Goal: Task Accomplishment & Management: Use online tool/utility

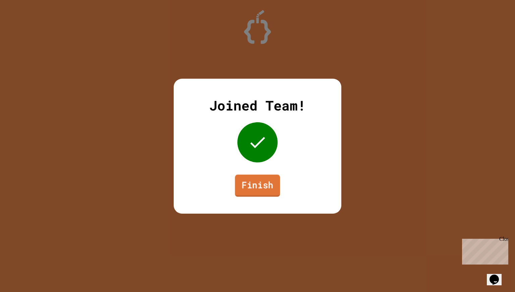
click at [258, 176] on link "Finish" at bounding box center [257, 186] width 45 height 22
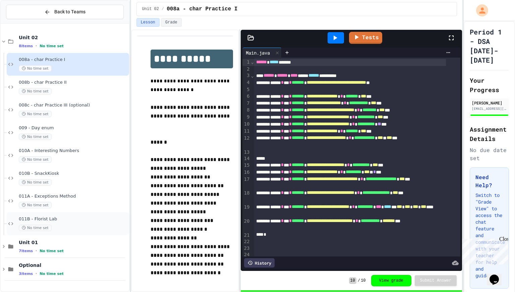
click at [45, 225] on span "No time set" at bounding box center [35, 228] width 33 height 6
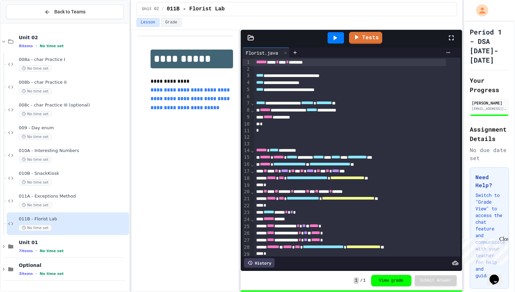
click at [227, 112] on p "**********" at bounding box center [191, 99] width 82 height 26
click at [72, 243] on span "012 - Spelling Rules" at bounding box center [73, 242] width 109 height 6
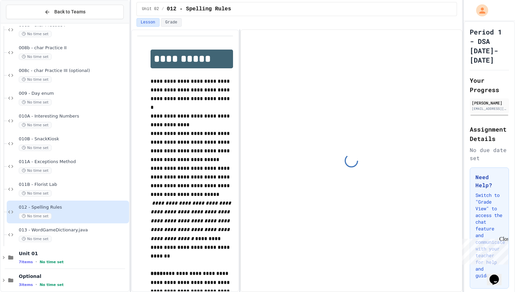
scroll to position [35, 0]
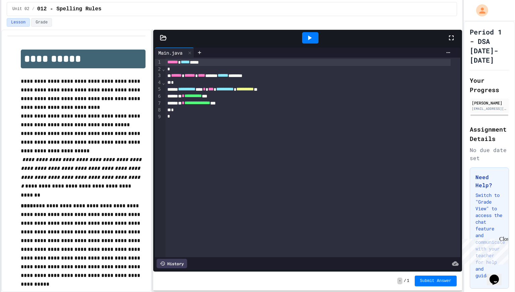
click at [0, 78] on div "**********" at bounding box center [257, 146] width 515 height 292
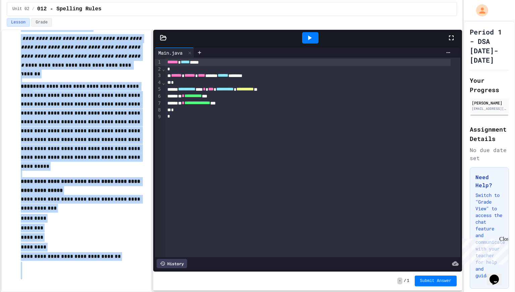
scroll to position [131, 0]
drag, startPoint x: 21, startPoint y: 80, endPoint x: 123, endPoint y: 292, distance: 235.6
click at [123, 292] on html "**********" at bounding box center [257, 146] width 515 height 292
click at [137, 250] on p "*********" at bounding box center [83, 248] width 125 height 10
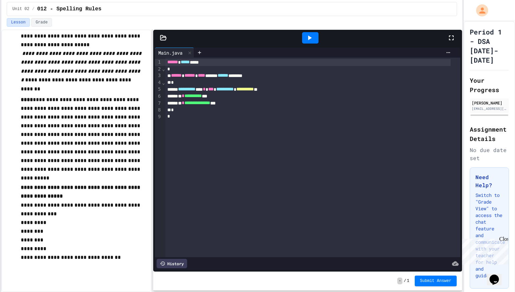
scroll to position [0, 0]
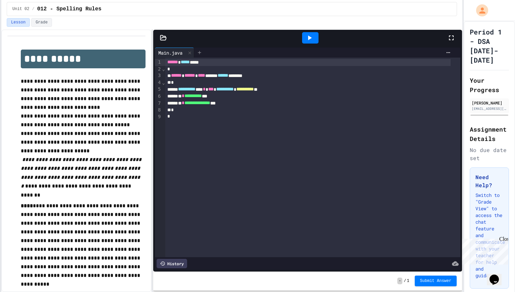
click at [204, 48] on div at bounding box center [199, 53] width 11 height 10
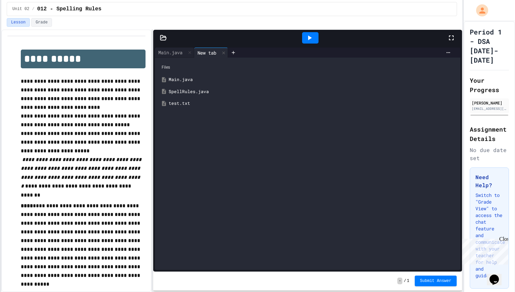
click at [205, 90] on div "SpellRules.java" at bounding box center [313, 91] width 288 height 7
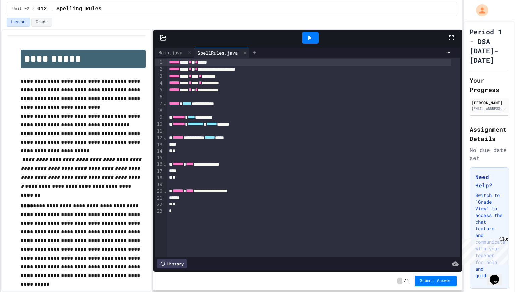
click at [258, 55] on div at bounding box center [254, 53] width 11 height 10
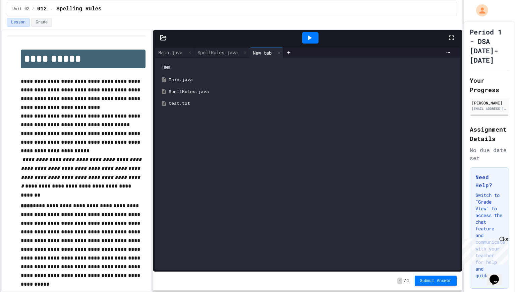
click at [208, 102] on div "test.txt" at bounding box center [313, 103] width 288 height 7
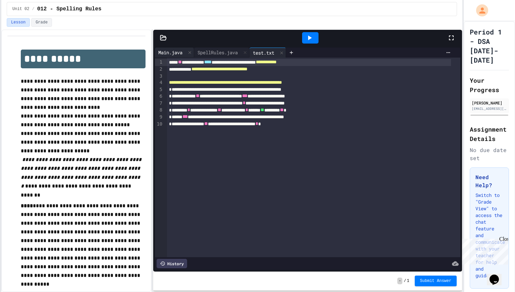
click at [171, 55] on div "Main.java" at bounding box center [170, 52] width 31 height 7
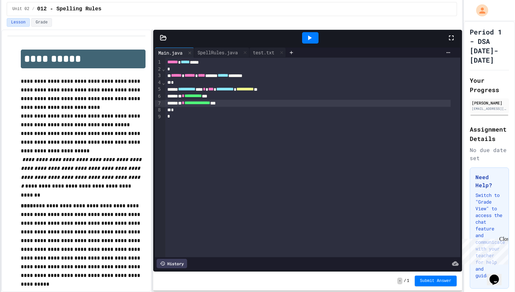
click at [210, 104] on span "**********" at bounding box center [197, 103] width 26 height 5
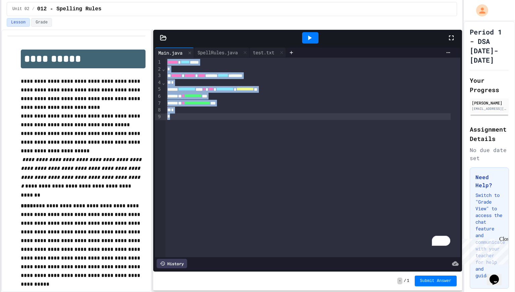
click at [227, 49] on div "SpellRules.java" at bounding box center [217, 52] width 47 height 7
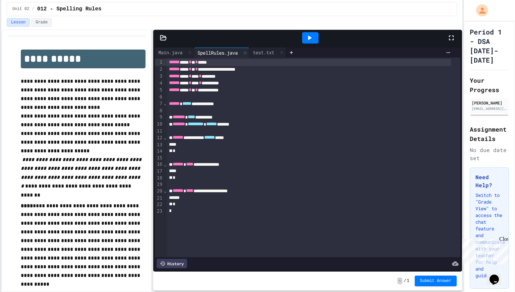
click at [245, 143] on div at bounding box center [309, 144] width 284 height 7
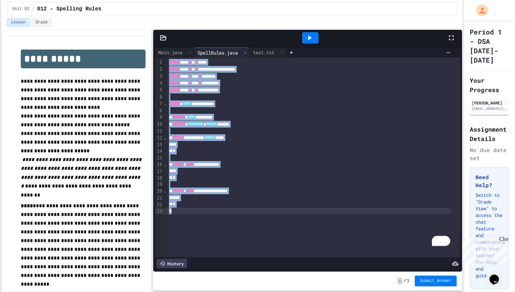
click at [273, 292] on div at bounding box center [257, 293] width 515 height 0
click at [432, 133] on div "To enrich screen reader interactions, please activate Accessibility in Grammarl…" at bounding box center [314, 131] width 294 height 7
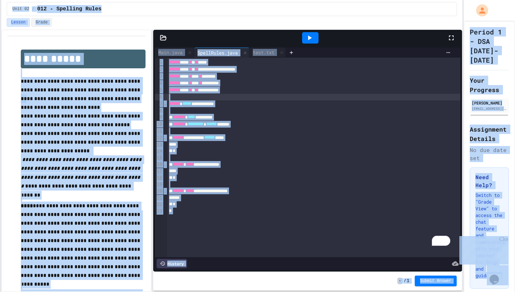
click at [225, 292] on div at bounding box center [257, 293] width 515 height 0
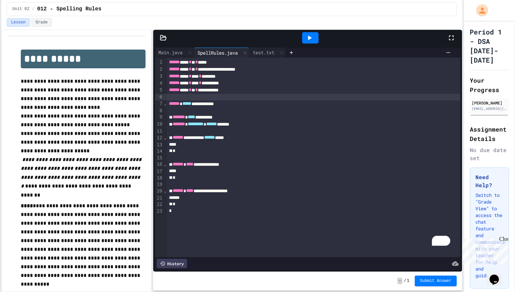
click at [225, 143] on div "To enrich screen reader interactions, please activate Accessibility in Grammarl…" at bounding box center [309, 144] width 284 height 7
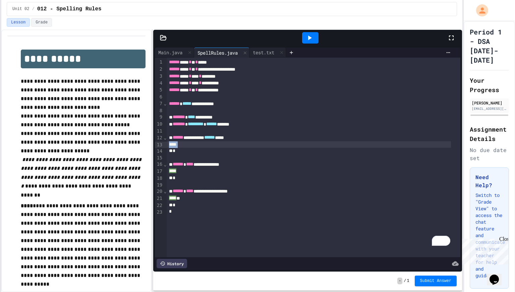
click at [225, 143] on div "To enrich screen reader interactions, please activate Accessibility in Grammarl…" at bounding box center [309, 144] width 284 height 7
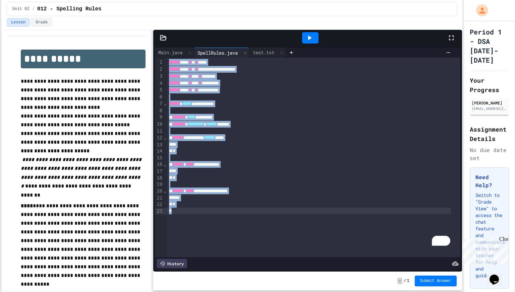
click at [262, 52] on div "test.txt" at bounding box center [263, 52] width 28 height 7
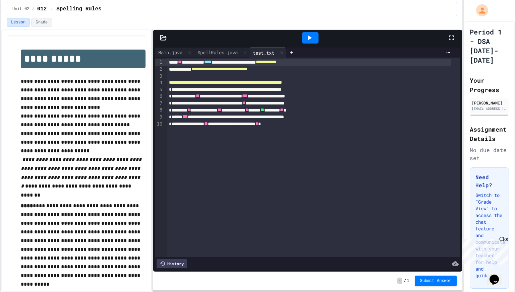
click at [238, 104] on div "**********" at bounding box center [309, 103] width 284 height 7
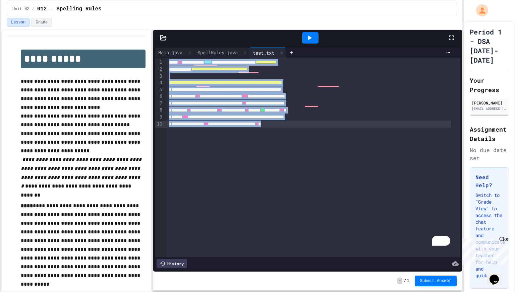
click at [227, 56] on div "SpellRules.java" at bounding box center [221, 53] width 55 height 10
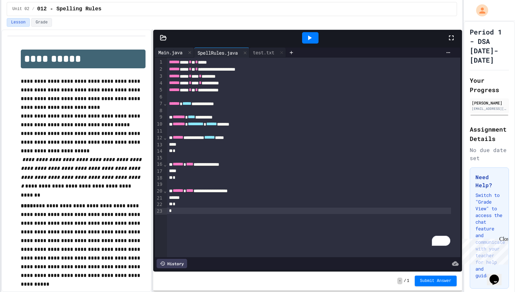
click at [165, 55] on div "Main.java" at bounding box center [170, 52] width 31 height 7
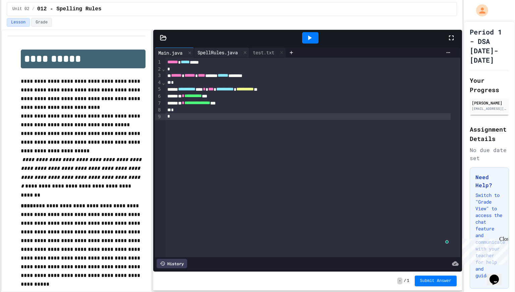
click at [209, 52] on div "SpellRules.java" at bounding box center [217, 52] width 47 height 7
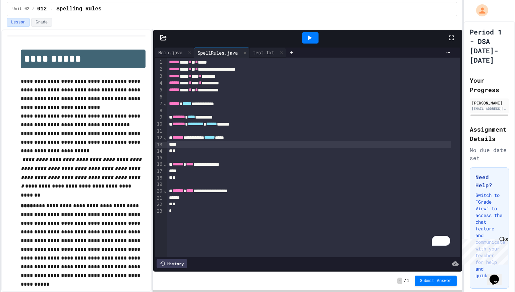
click at [229, 146] on div "To enrich screen reader interactions, please activate Accessibility in Grammarl…" at bounding box center [309, 144] width 284 height 7
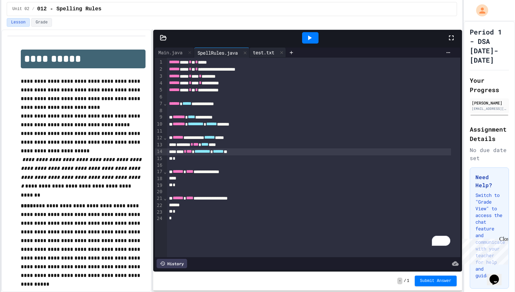
click at [272, 49] on div "test.txt" at bounding box center [263, 52] width 28 height 7
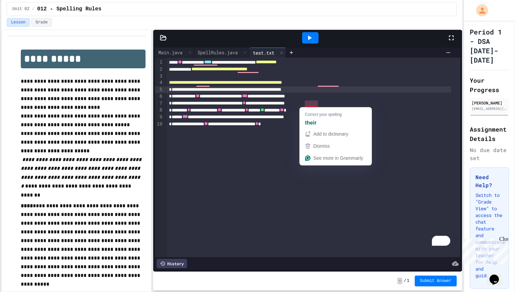
click at [297, 89] on div "**********" at bounding box center [309, 89] width 284 height 7
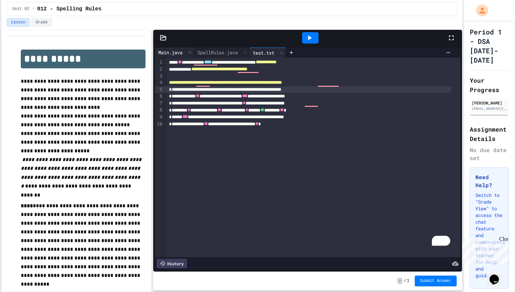
click at [179, 49] on div "Main.java" at bounding box center [174, 53] width 39 height 10
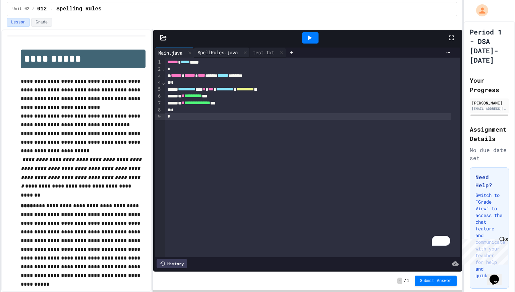
click at [223, 52] on div "SpellRules.java" at bounding box center [217, 52] width 47 height 7
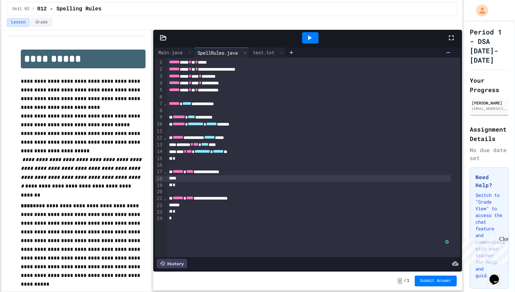
click at [206, 177] on div "To enrich screen reader interactions, please activate Accessibility in Grammarl…" at bounding box center [309, 178] width 284 height 7
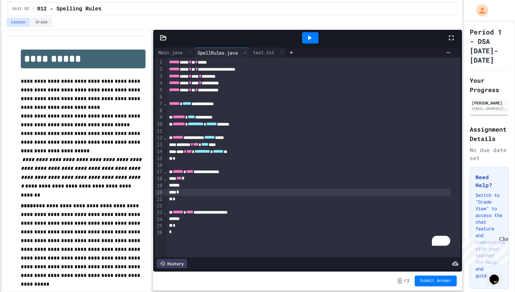
click at [219, 183] on div "To enrich screen reader interactions, please activate Accessibility in Grammarl…" at bounding box center [309, 185] width 284 height 7
click at [205, 200] on div "*" at bounding box center [309, 199] width 284 height 7
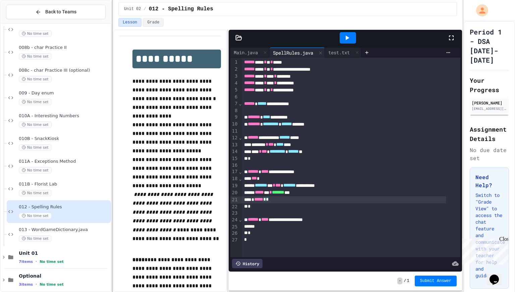
click at [112, 108] on div at bounding box center [112, 146] width 1 height 292
click at [77, 187] on div "011B - Florist Lab No time set" at bounding box center [64, 189] width 91 height 15
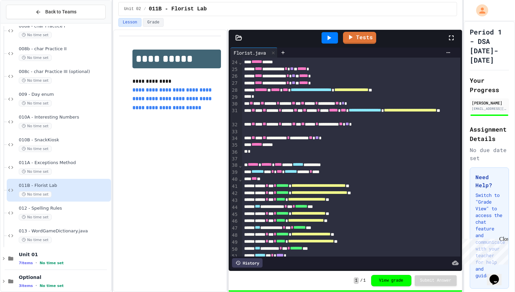
scroll to position [158, 0]
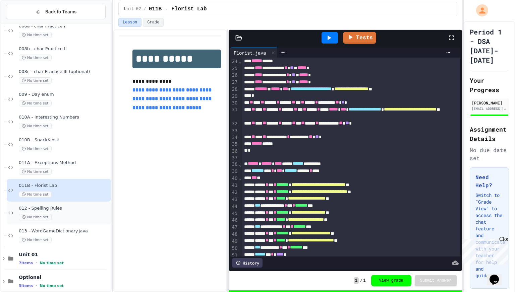
click at [67, 205] on div "012 - Spelling Rules No time set" at bounding box center [59, 213] width 104 height 23
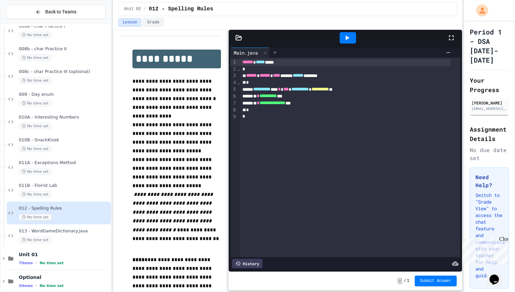
click at [280, 56] on div at bounding box center [274, 53] width 11 height 10
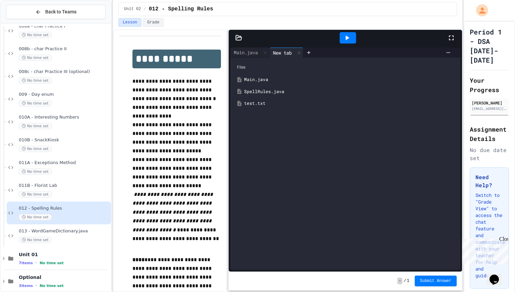
click at [270, 92] on div "SpellRules.java" at bounding box center [350, 91] width 212 height 7
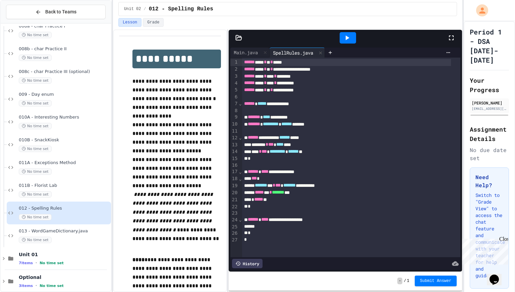
click at [276, 200] on div "* ***** **" at bounding box center [346, 199] width 209 height 7
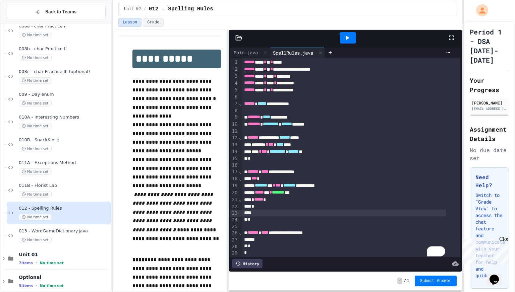
click at [276, 200] on div "* ***** *" at bounding box center [344, 199] width 204 height 7
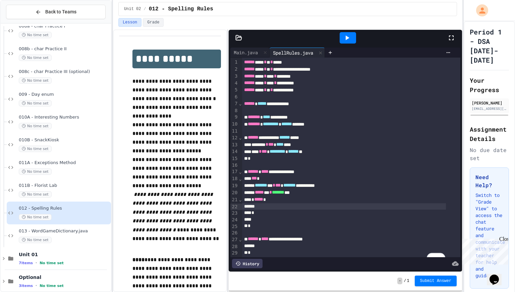
click at [318, 191] on div "***** *** * ******* ***" at bounding box center [344, 192] width 204 height 7
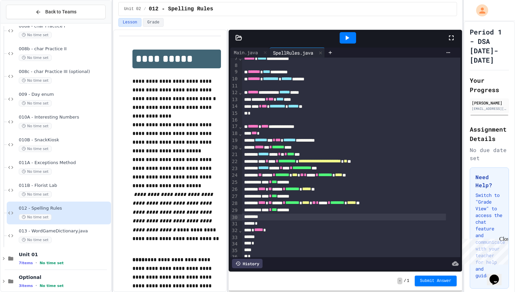
scroll to position [46, 0]
click at [306, 217] on div "*" at bounding box center [344, 216] width 204 height 7
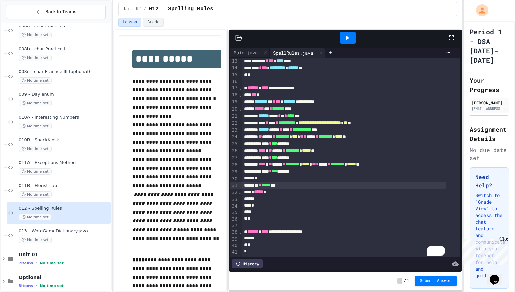
scroll to position [89, 0]
drag, startPoint x: 269, startPoint y: 189, endPoint x: 256, endPoint y: 190, distance: 13.1
click at [256, 190] on div "* ***** *" at bounding box center [344, 192] width 204 height 7
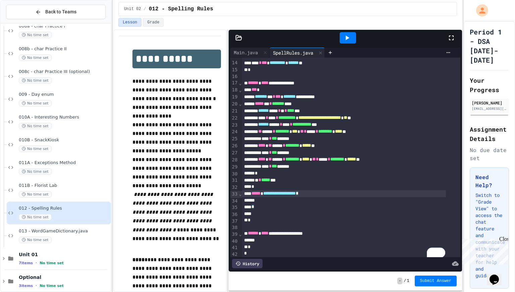
click at [319, 194] on div "**********" at bounding box center [344, 193] width 204 height 7
click at [291, 213] on div "To enrich screen reader interactions, please activate Accessibility in Grammarl…" at bounding box center [344, 213] width 204 height 7
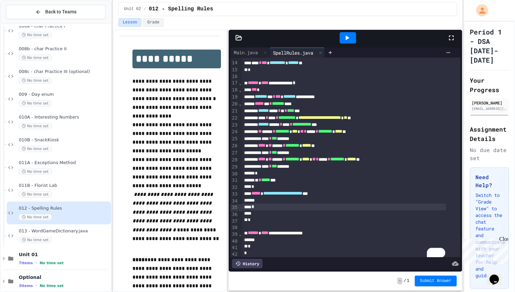
click at [291, 210] on div "*" at bounding box center [344, 207] width 204 height 7
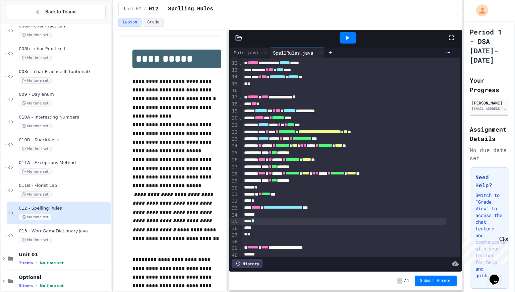
scroll to position [75, 0]
click at [266, 235] on div "*" at bounding box center [344, 234] width 204 height 7
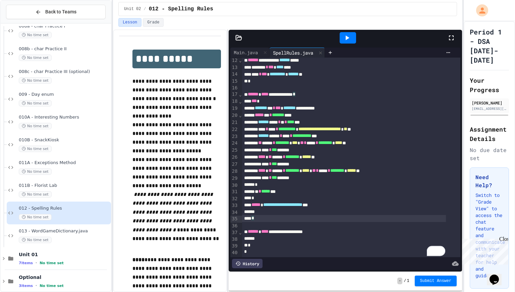
scroll to position [87, 0]
click at [284, 209] on div "To enrich screen reader interactions, please activate Accessibility in Grammarl…" at bounding box center [344, 212] width 204 height 7
click at [340, 195] on div "*" at bounding box center [344, 198] width 204 height 7
click at [342, 202] on div "**********" at bounding box center [344, 205] width 204 height 7
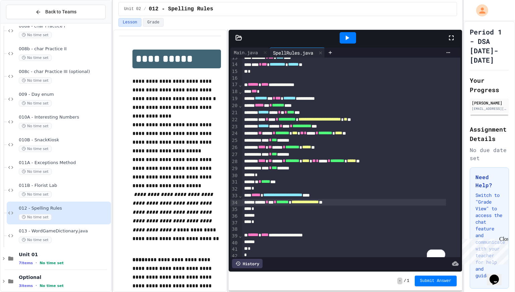
click at [281, 217] on div "To enrich screen reader interactions, please activate Accessibility in Grammarl…" at bounding box center [344, 215] width 204 height 7
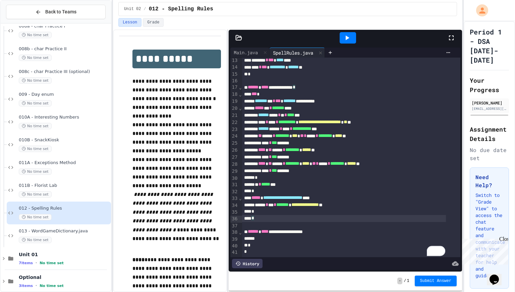
click at [262, 217] on div "*" at bounding box center [344, 218] width 204 height 7
click at [304, 224] on div "To enrich screen reader interactions, please activate Accessibility in Grammarl…" at bounding box center [351, 226] width 218 height 7
click at [264, 236] on div "To enrich screen reader interactions, please activate Accessibility in Grammarl…" at bounding box center [344, 239] width 204 height 7
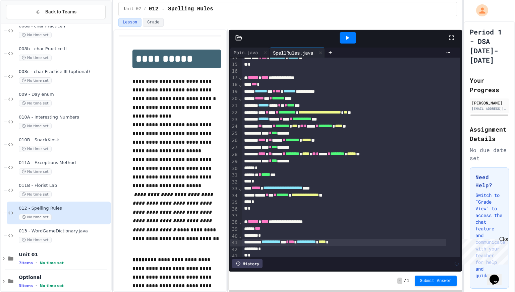
scroll to position [115, 0]
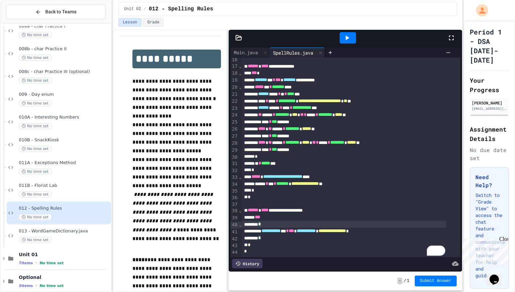
click at [265, 221] on div "*" at bounding box center [344, 224] width 204 height 7
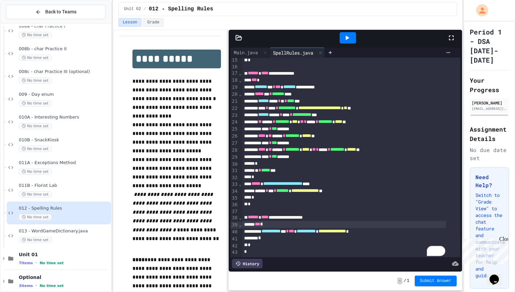
click at [399, 228] on div "**********" at bounding box center [344, 231] width 204 height 7
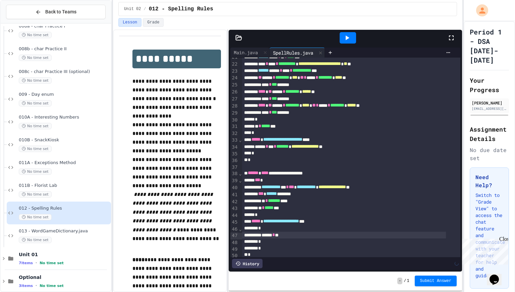
scroll to position [163, 0]
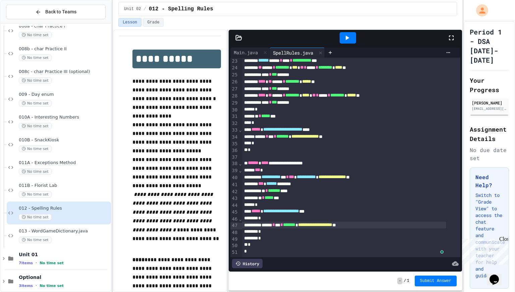
click at [340, 235] on div "*" at bounding box center [344, 238] width 204 height 7
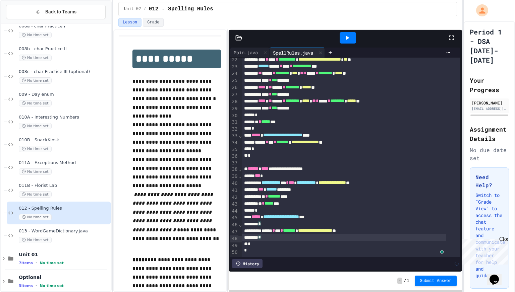
scroll to position [157, 0]
click at [265, 242] on div "*" at bounding box center [344, 245] width 204 height 7
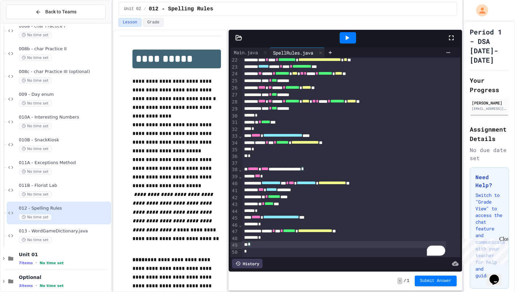
click at [268, 208] on div "*" at bounding box center [344, 211] width 204 height 7
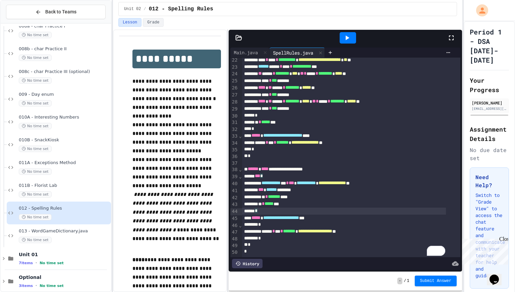
click at [280, 248] on div "*" at bounding box center [344, 251] width 204 height 7
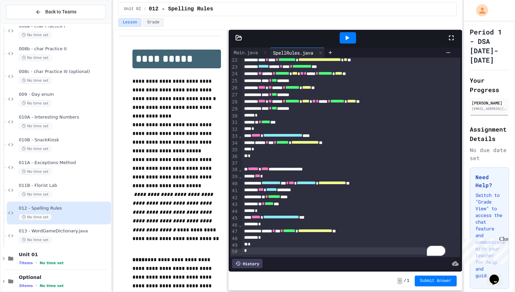
click at [349, 35] on icon at bounding box center [347, 38] width 8 height 8
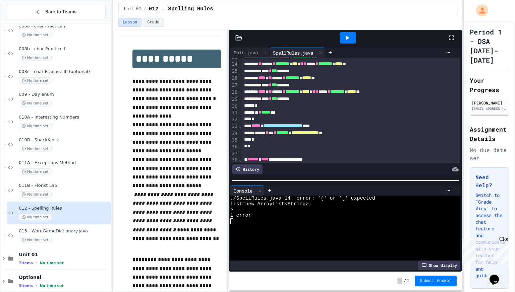
click at [323, 180] on div at bounding box center [346, 180] width 234 height 7
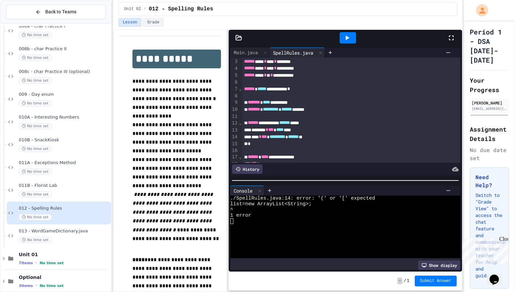
scroll to position [0, 0]
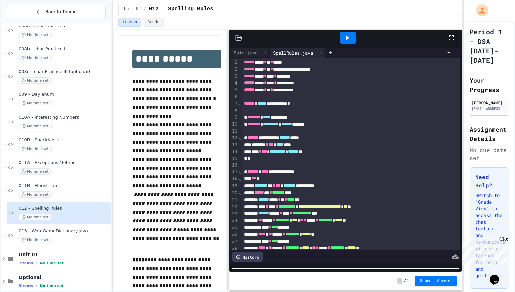
click at [304, 292] on html "**********" at bounding box center [257, 146] width 515 height 292
click at [323, 152] on div "**** * *** ********* * ****** **" at bounding box center [344, 151] width 204 height 7
click at [320, 154] on div "**** * *** ********* * ****** **" at bounding box center [344, 151] width 204 height 7
click at [350, 38] on icon at bounding box center [347, 38] width 8 height 8
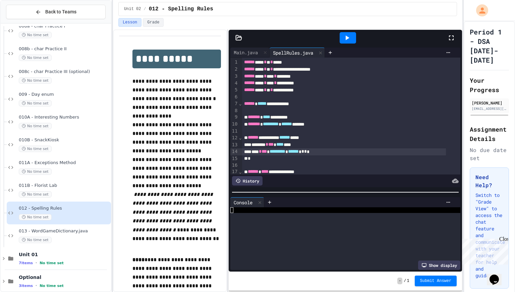
click at [334, 189] on div at bounding box center [346, 192] width 234 height 7
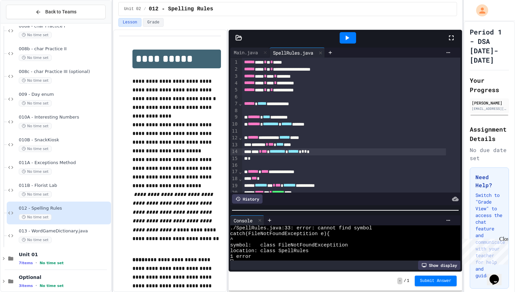
scroll to position [11, 0]
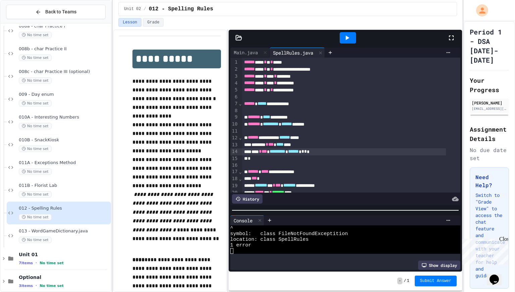
click at [285, 207] on div at bounding box center [346, 210] width 234 height 7
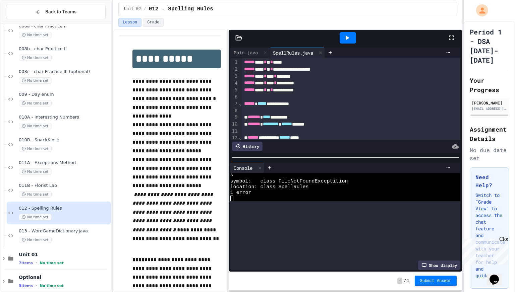
click at [288, 155] on div at bounding box center [346, 157] width 234 height 7
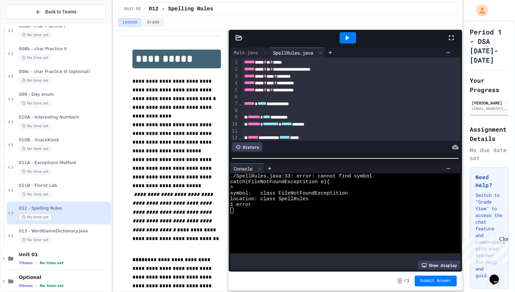
scroll to position [0, 0]
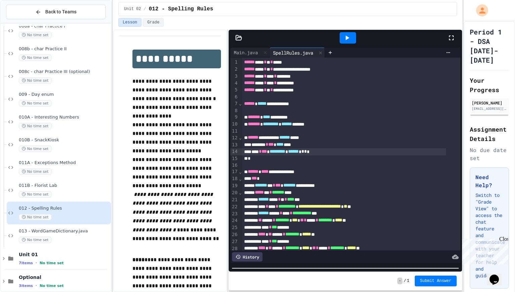
click at [293, 292] on html "**********" at bounding box center [257, 146] width 515 height 292
click at [301, 213] on div "**********" at bounding box center [344, 213] width 204 height 7
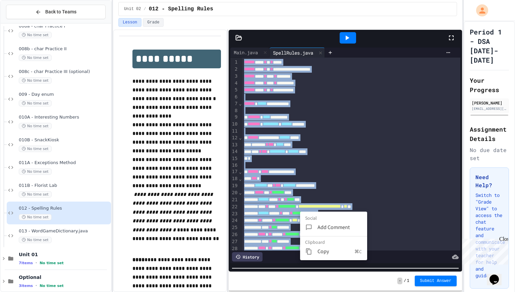
click at [314, 250] on div at bounding box center [311, 251] width 12 height 7
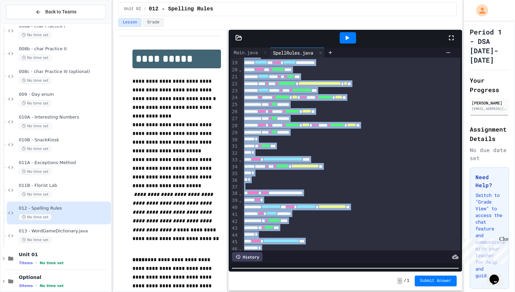
scroll to position [163, 0]
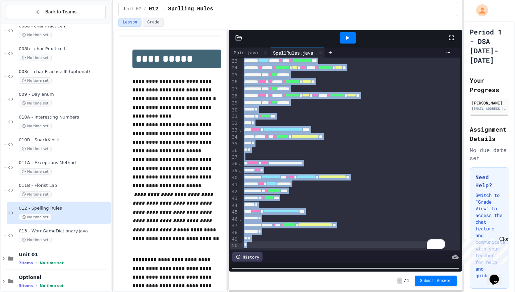
click at [302, 127] on span "**********" at bounding box center [282, 129] width 39 height 5
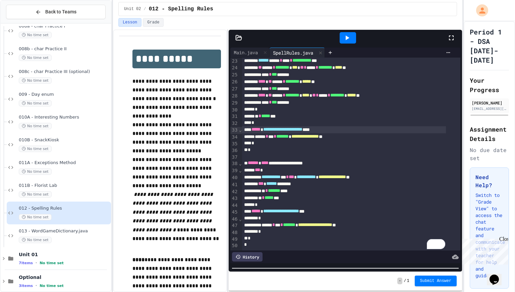
click at [302, 127] on span "**********" at bounding box center [282, 129] width 39 height 5
click at [348, 35] on icon at bounding box center [347, 38] width 8 height 8
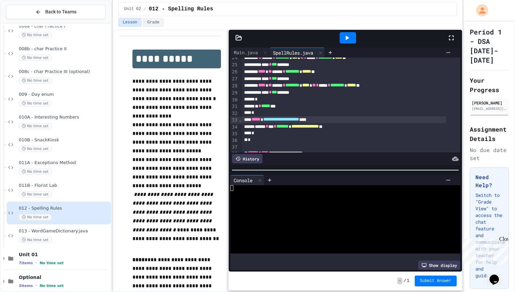
click at [324, 163] on div "**********" at bounding box center [346, 159] width 234 height 226
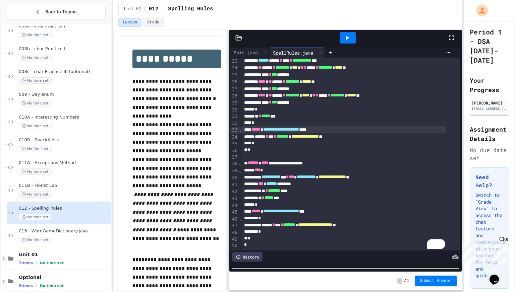
click at [338, 276] on div "**********" at bounding box center [346, 161] width 234 height 262
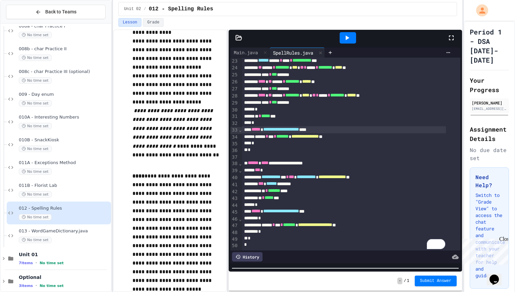
scroll to position [84, 0]
click at [333, 51] on icon at bounding box center [329, 52] width 5 height 5
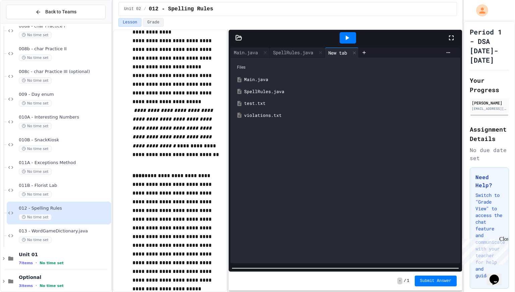
click at [270, 105] on div "test.txt" at bounding box center [350, 103] width 212 height 7
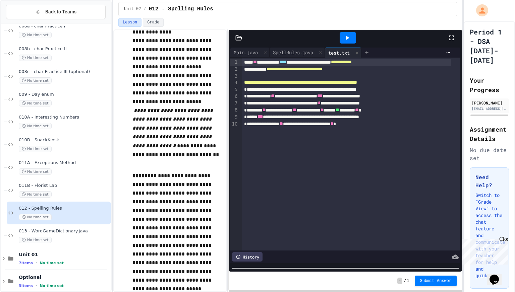
click at [369, 52] on icon at bounding box center [366, 52] width 5 height 5
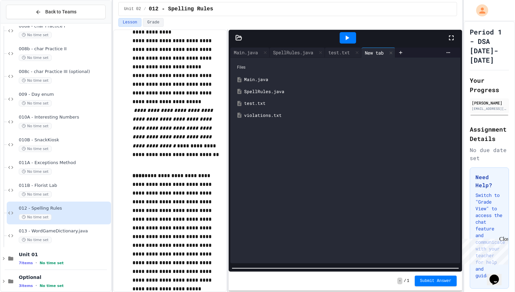
click at [273, 119] on div "violations.txt" at bounding box center [346, 116] width 224 height 12
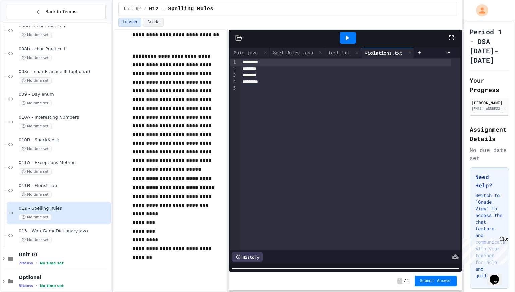
scroll to position [0, 0]
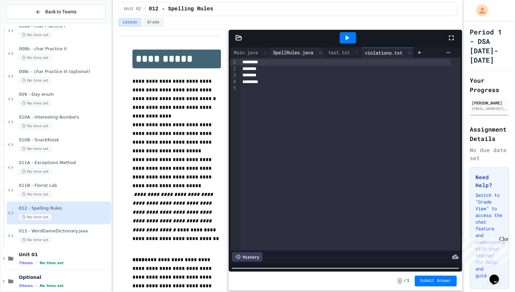
click at [303, 48] on div "SpellRules.java" at bounding box center [296, 53] width 55 height 10
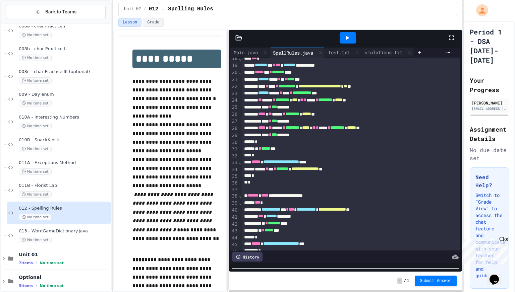
scroll to position [121, 0]
click at [242, 252] on div "History" at bounding box center [247, 256] width 30 height 9
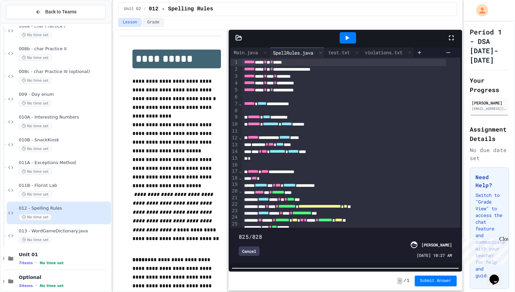
drag, startPoint x: 238, startPoint y: 222, endPoint x: 449, endPoint y: 252, distance: 212.7
click at [449, 252] on div "825/828 Cancel Vivaan Uttamchandani 09/26/2025 - 10:27 AM" at bounding box center [345, 246] width 227 height 32
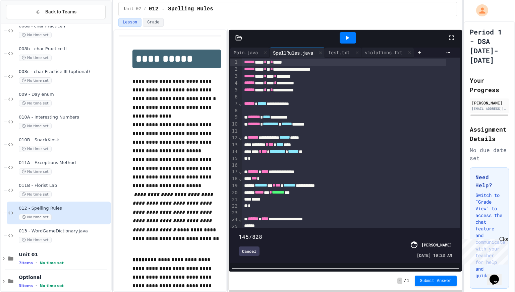
click at [275, 233] on span at bounding box center [345, 233] width 213 height 0
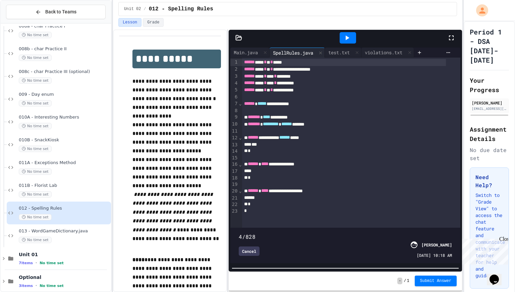
type input "**"
drag, startPoint x: 275, startPoint y: 226, endPoint x: 241, endPoint y: 225, distance: 33.9
click at [239, 233] on span at bounding box center [239, 233] width 0 height 0
click at [252, 249] on div "Cancel" at bounding box center [249, 251] width 21 height 9
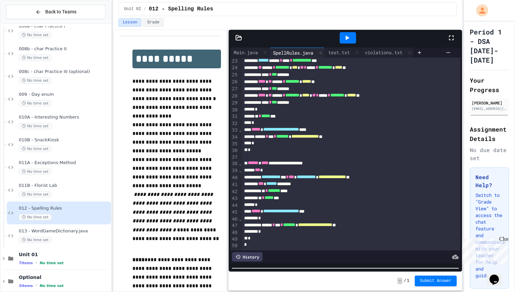
scroll to position [163, 0]
click at [68, 237] on div "No time set" at bounding box center [64, 240] width 91 height 6
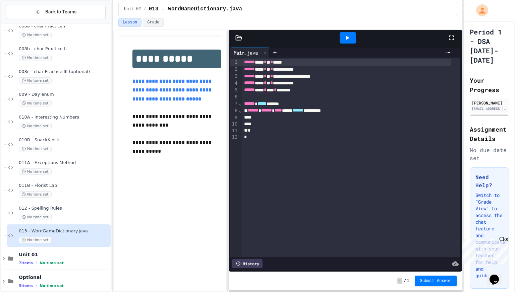
click at [177, 102] on link "**********" at bounding box center [172, 90] width 80 height 23
click at [275, 49] on div at bounding box center [274, 53] width 11 height 10
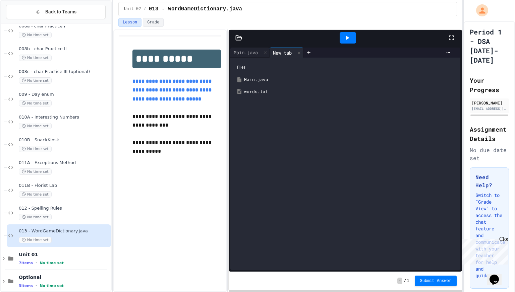
click at [263, 93] on div "words.txt" at bounding box center [350, 91] width 212 height 7
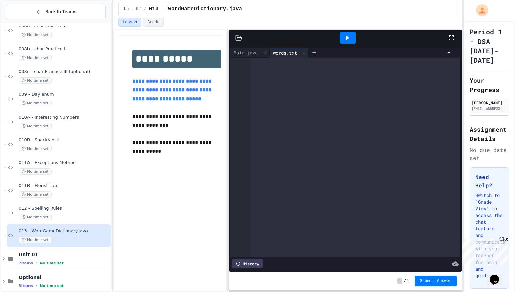
scroll to position [130583, 0]
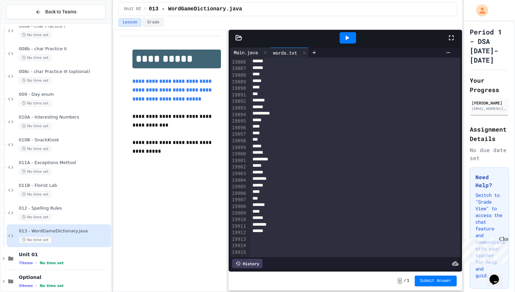
click at [248, 48] on div "Main.java" at bounding box center [249, 53] width 39 height 10
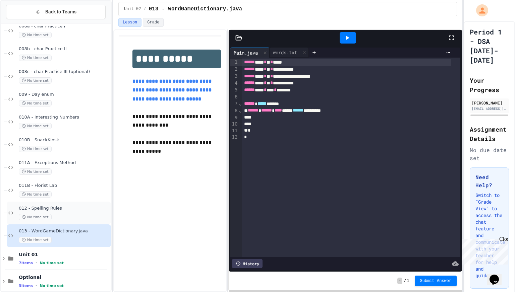
click at [53, 208] on span "012 - Spelling Rules" at bounding box center [64, 209] width 91 height 6
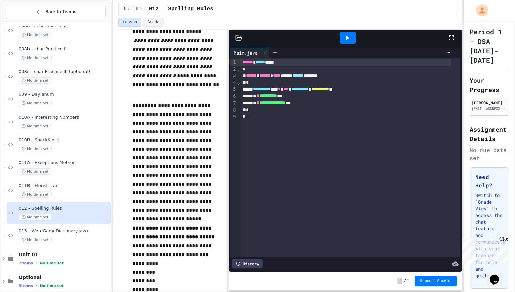
scroll to position [214, 0]
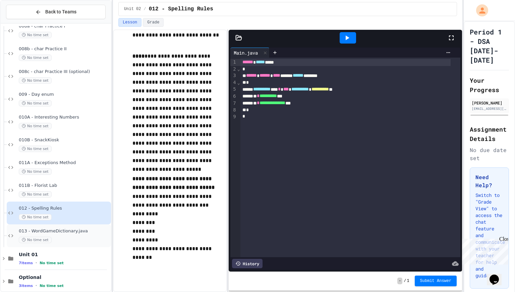
click at [89, 238] on div "No time set" at bounding box center [64, 240] width 91 height 6
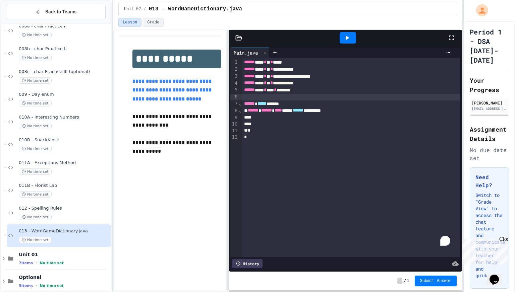
click at [274, 99] on div "To enrich screen reader interactions, please activate Accessibility in Grammarl…" at bounding box center [351, 97] width 218 height 7
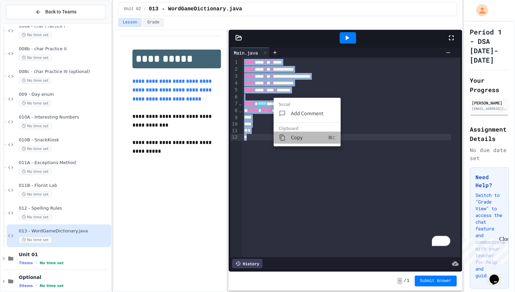
click at [296, 135] on span "Copy" at bounding box center [309, 138] width 37 height 8
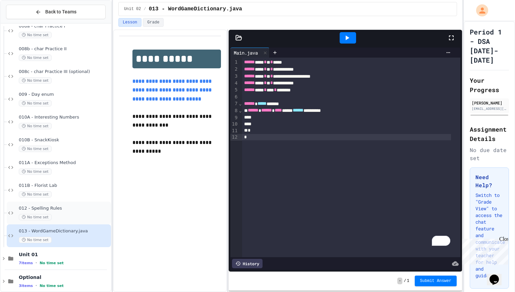
click at [55, 215] on div "No time set" at bounding box center [64, 217] width 91 height 6
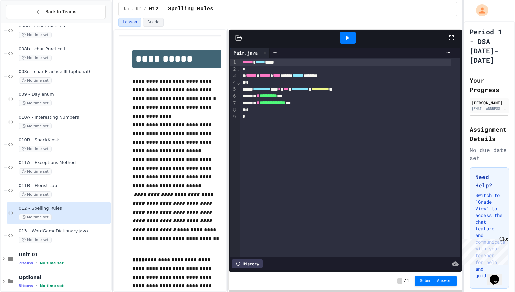
click at [229, 159] on div "**********" at bounding box center [287, 160] width 349 height 263
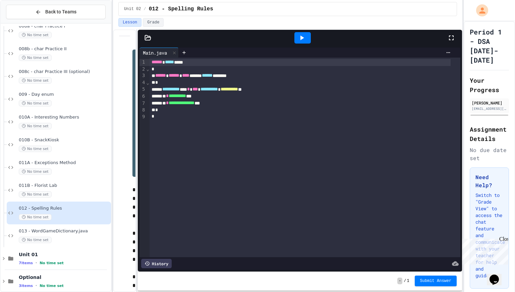
click at [138, 137] on div "**********" at bounding box center [287, 160] width 349 height 263
click at [185, 49] on div at bounding box center [184, 53] width 11 height 10
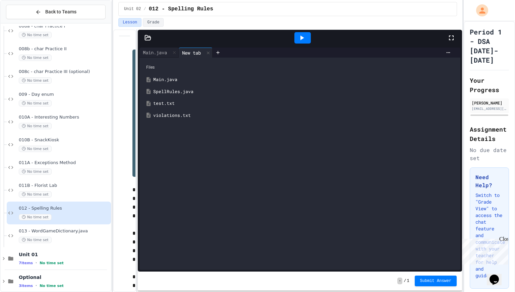
click at [185, 92] on div "SpellRules.java" at bounding box center [304, 91] width 303 height 7
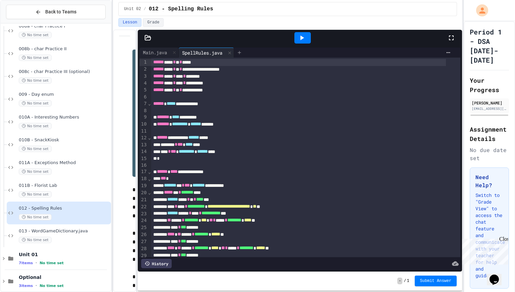
click at [239, 51] on div at bounding box center [239, 53] width 11 height 10
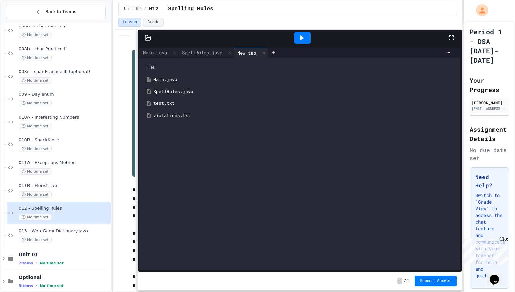
click at [178, 102] on div "test.txt" at bounding box center [304, 103] width 303 height 7
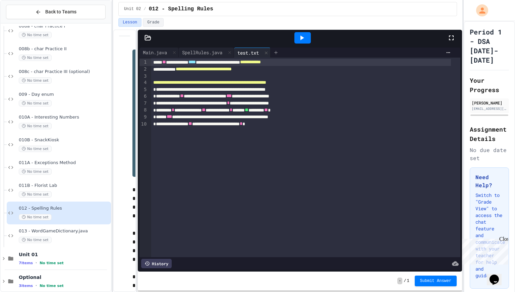
click at [278, 51] on icon at bounding box center [275, 52] width 5 height 5
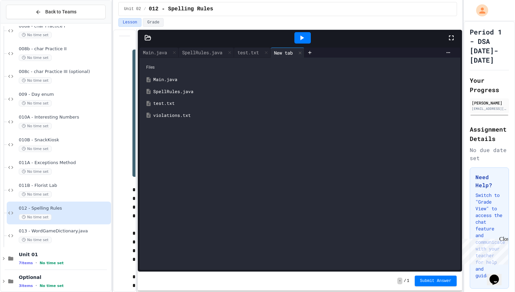
click at [197, 111] on div "violations.txt" at bounding box center [300, 116] width 314 height 12
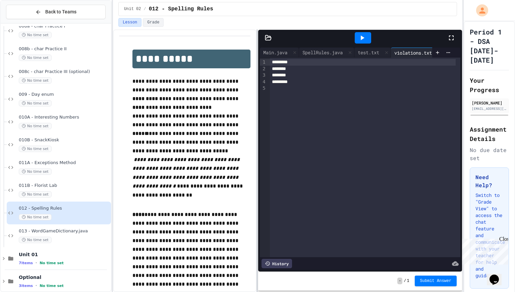
click at [258, 136] on div "**********" at bounding box center [287, 160] width 349 height 263
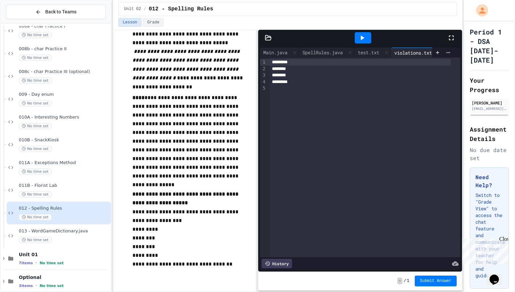
scroll to position [114, 0]
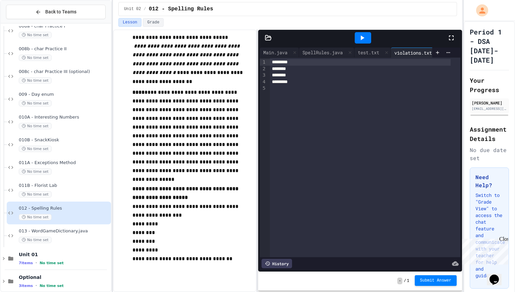
click at [440, 277] on button "Submit Answer" at bounding box center [436, 280] width 42 height 11
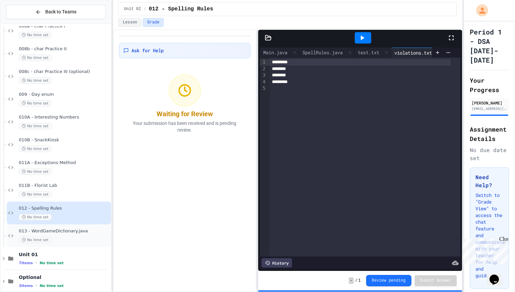
click at [77, 235] on div "013 - WordGameDictionary.java No time set" at bounding box center [64, 236] width 91 height 15
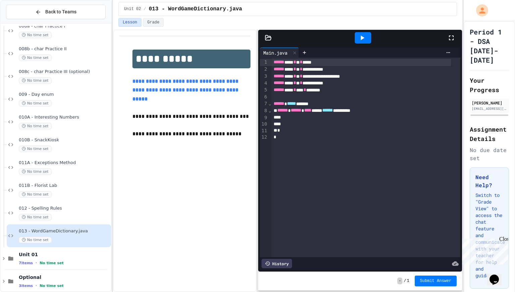
click at [331, 120] on div at bounding box center [360, 117] width 179 height 7
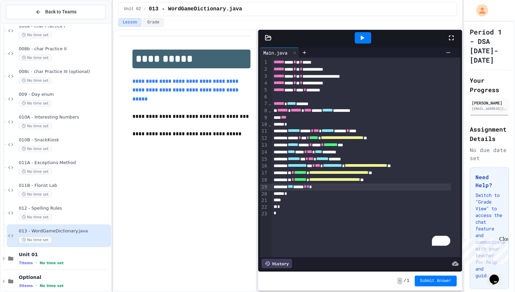
click at [182, 79] on link "**********" at bounding box center [185, 90] width 107 height 23
click at [330, 190] on div "*** ***** * * *" at bounding box center [360, 187] width 179 height 7
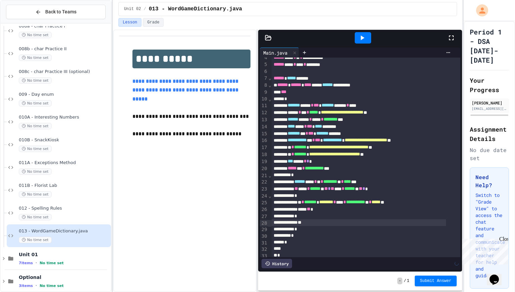
scroll to position [46, 0]
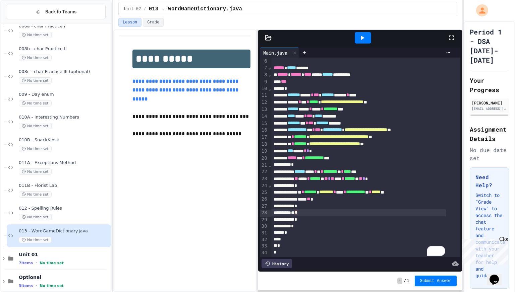
click at [314, 209] on div "** *" at bounding box center [358, 212] width 174 height 7
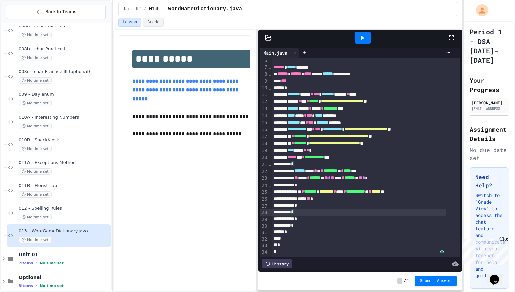
click at [309, 223] on div "*" at bounding box center [358, 226] width 174 height 7
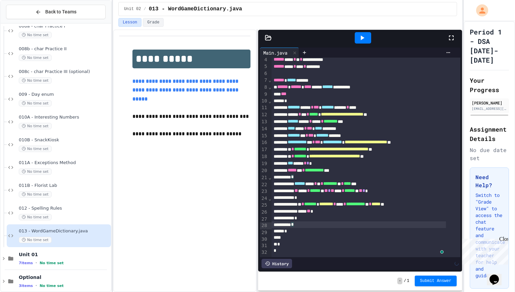
scroll to position [33, 0]
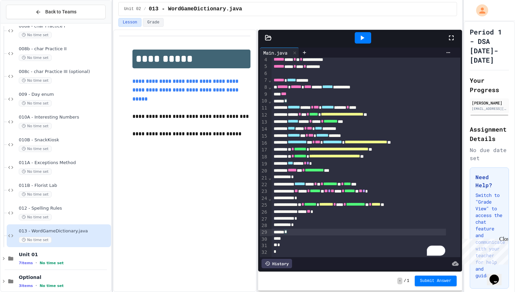
click at [294, 229] on div "*" at bounding box center [358, 232] width 174 height 7
click at [311, 222] on div "*" at bounding box center [358, 225] width 174 height 7
click at [320, 215] on div "*" at bounding box center [358, 218] width 174 height 7
click at [313, 223] on div "*" at bounding box center [358, 226] width 174 height 7
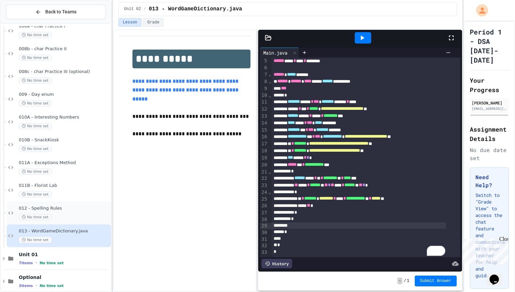
click at [65, 211] on div "012 - Spelling Rules No time set" at bounding box center [64, 213] width 91 height 15
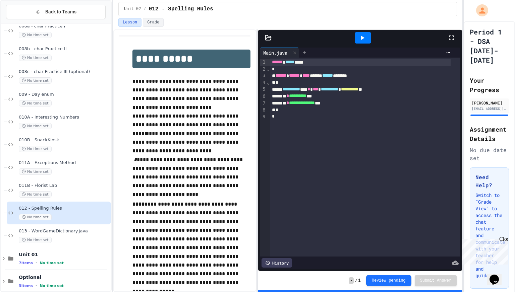
click at [307, 55] on icon at bounding box center [304, 52] width 5 height 5
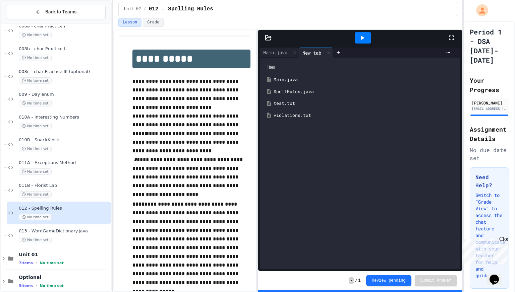
click at [292, 90] on div "SpellRules.java" at bounding box center [364, 91] width 183 height 7
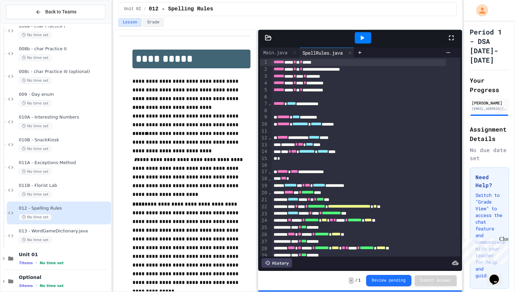
click at [335, 172] on div "**********" at bounding box center [358, 172] width 174 height 7
click at [285, 59] on div "**********" at bounding box center [365, 230] width 189 height 345
click at [284, 57] on div "Main.java" at bounding box center [279, 53] width 39 height 10
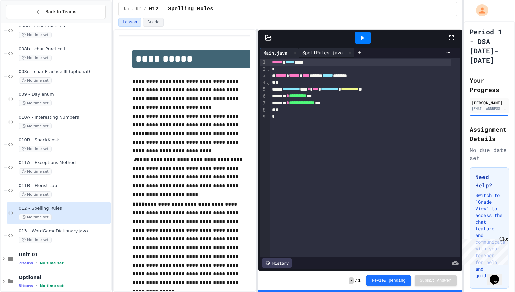
click at [306, 51] on div "SpellRules.java" at bounding box center [322, 52] width 47 height 7
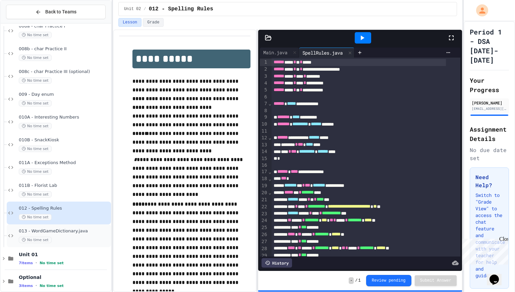
click at [77, 228] on div "013 - WordGameDictionary.java No time set" at bounding box center [59, 236] width 104 height 23
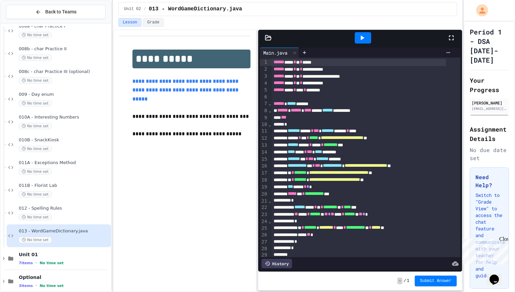
scroll to position [39, 0]
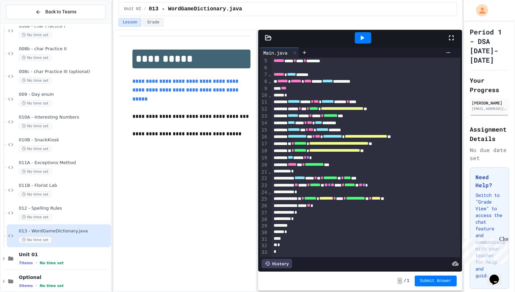
click at [285, 259] on div "History" at bounding box center [276, 263] width 30 height 9
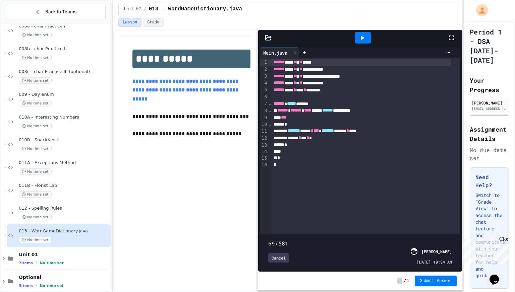
click at [289, 240] on span at bounding box center [360, 240] width 184 height 0
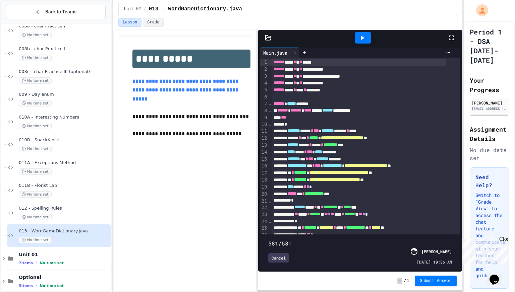
type input "***"
drag, startPoint x: 289, startPoint y: 230, endPoint x: 454, endPoint y: 250, distance: 166.5
click at [454, 250] on div "581/581 Cancel Vivaan Uttamchandani 09/26/2025 - 10:36 AM" at bounding box center [360, 253] width 200 height 36
click at [281, 253] on div "Cancel" at bounding box center [278, 257] width 21 height 9
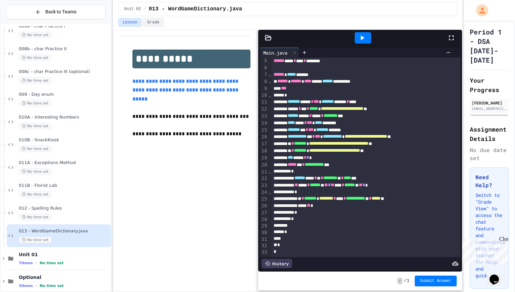
click at [308, 216] on div "*" at bounding box center [358, 219] width 174 height 7
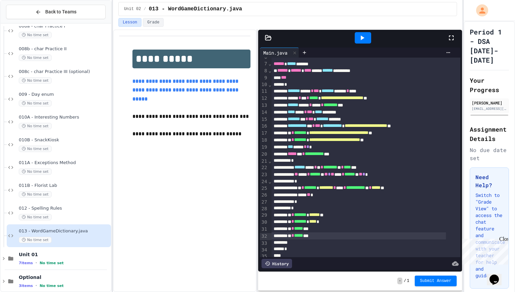
scroll to position [67, 0]
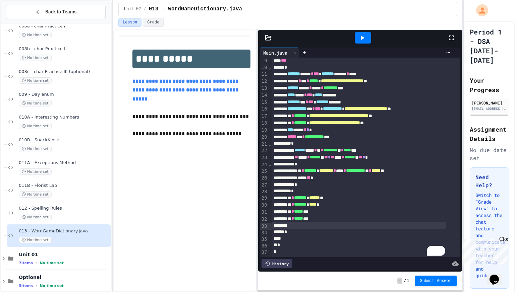
click at [308, 223] on div "To enrich screen reader interactions, please activate Accessibility in Grammarl…" at bounding box center [358, 226] width 174 height 7
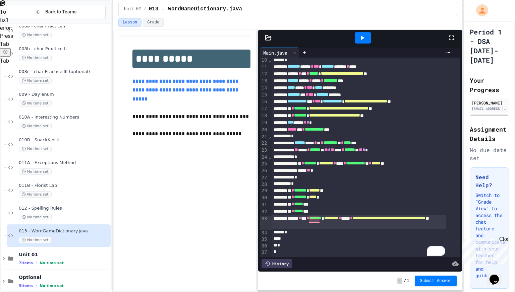
scroll to position [74, 0]
click at [74, 221] on div "No time set" at bounding box center [64, 217] width 91 height 6
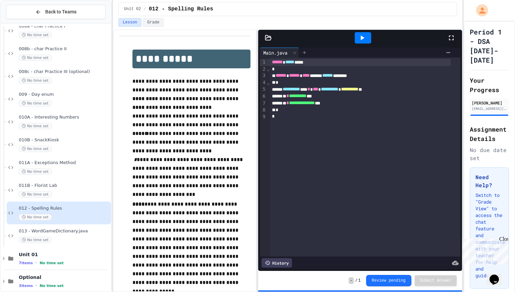
click at [306, 52] on icon at bounding box center [304, 52] width 5 height 5
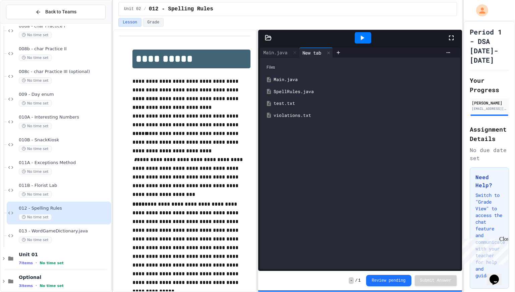
click at [295, 93] on div "SpellRules.java" at bounding box center [364, 91] width 183 height 7
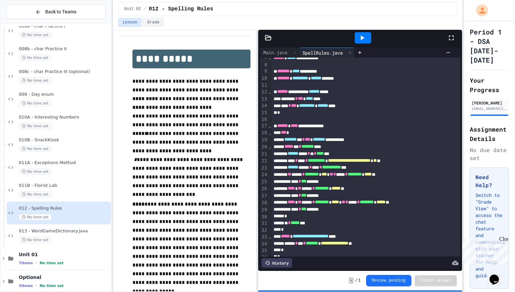
scroll to position [47, 0]
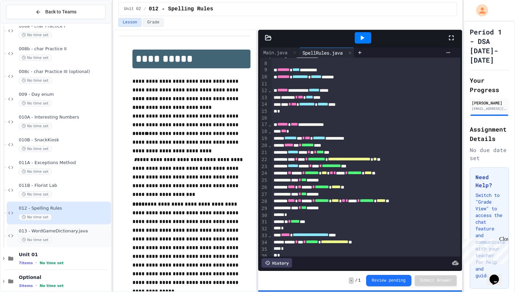
click at [48, 238] on span "No time set" at bounding box center [35, 240] width 33 height 6
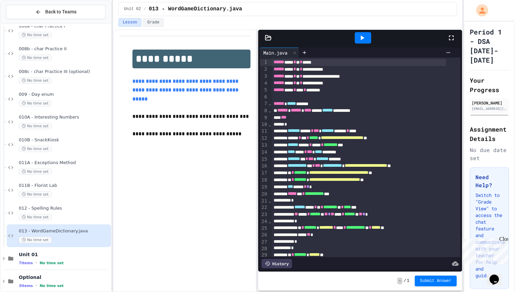
scroll to position [74, 0]
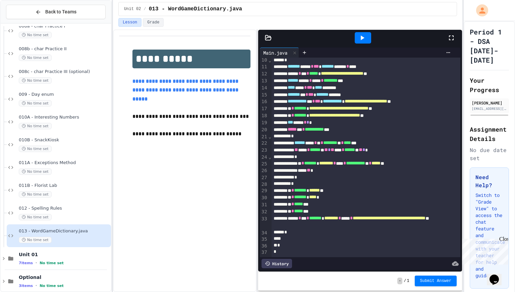
click at [345, 217] on div "**********" at bounding box center [358, 222] width 174 height 14
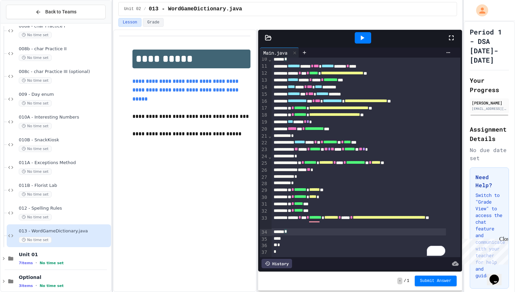
scroll to position [75, 0]
click at [325, 229] on div "*" at bounding box center [358, 232] width 174 height 7
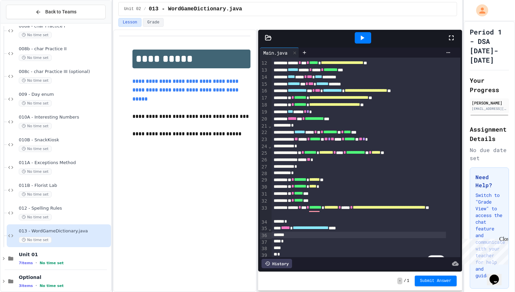
scroll to position [95, 0]
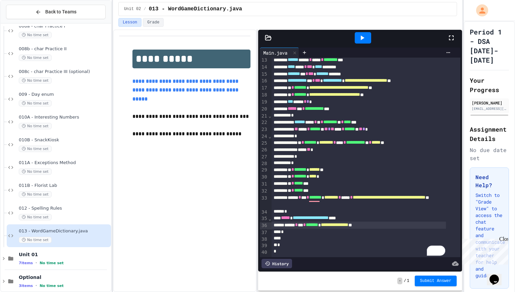
click at [287, 235] on div "To enrich screen reader interactions, please activate Accessibility in Grammarl…" at bounding box center [358, 238] width 174 height 7
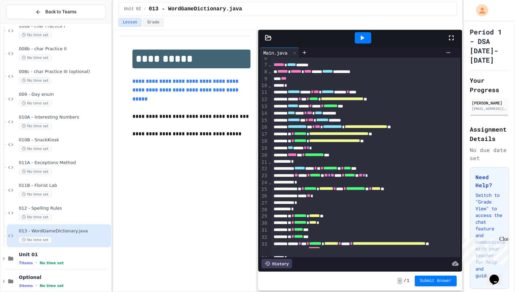
scroll to position [89, 0]
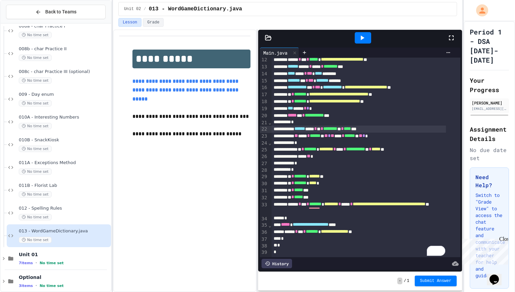
click at [284, 126] on div "****** **** * ** * ******** ** * **** ***" at bounding box center [358, 129] width 174 height 7
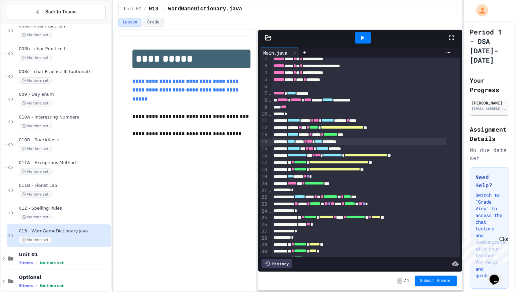
click at [312, 140] on div "**** **** * *** **** ********" at bounding box center [358, 141] width 174 height 7
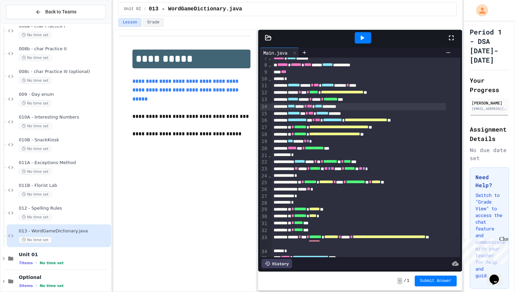
scroll to position [88, 0]
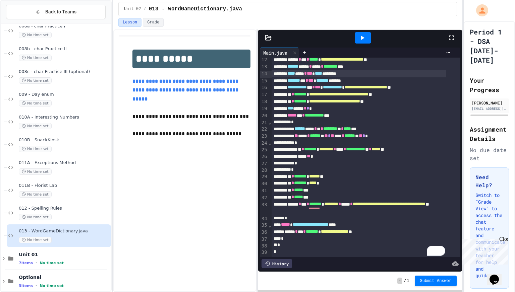
click at [363, 35] on icon at bounding box center [362, 38] width 8 height 8
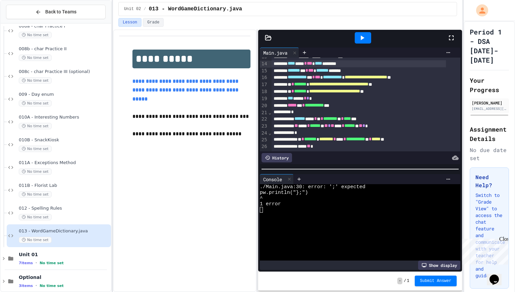
click at [376, 273] on div "**********" at bounding box center [360, 161] width 204 height 262
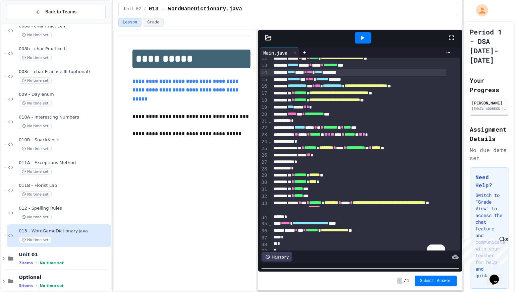
scroll to position [91, 0]
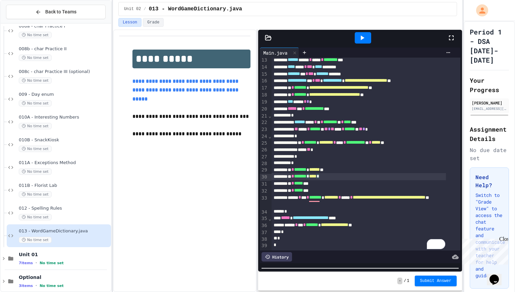
click at [349, 173] on div "** * ******* * **** *" at bounding box center [358, 176] width 174 height 7
click at [362, 35] on icon at bounding box center [362, 38] width 8 height 8
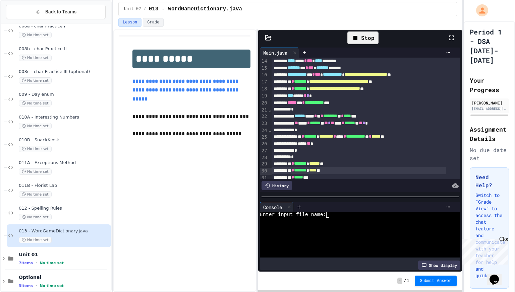
click at [330, 194] on div at bounding box center [360, 197] width 204 height 7
click at [339, 219] on div at bounding box center [355, 222] width 190 height 6
click at [307, 51] on icon at bounding box center [304, 52] width 5 height 5
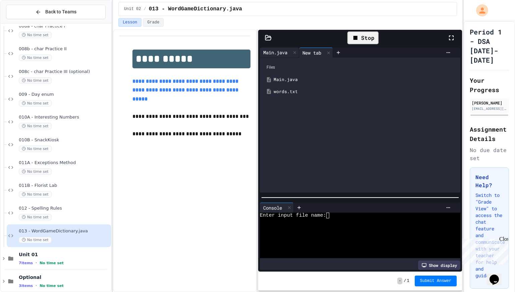
click at [276, 49] on div "Main.java" at bounding box center [279, 53] width 39 height 10
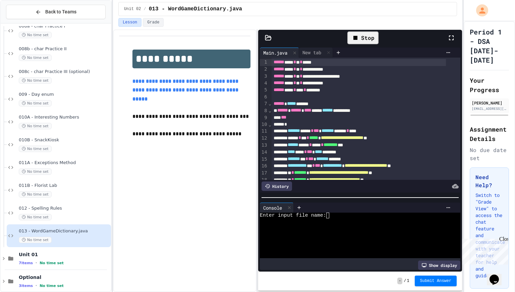
click at [338, 213] on div "Enter input file name:" at bounding box center [355, 216] width 190 height 6
click at [309, 55] on div "New tab" at bounding box center [311, 52] width 25 height 7
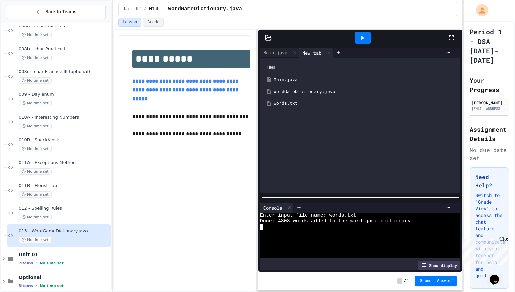
click at [304, 90] on div "WordGameDictionary.java" at bounding box center [364, 91] width 183 height 7
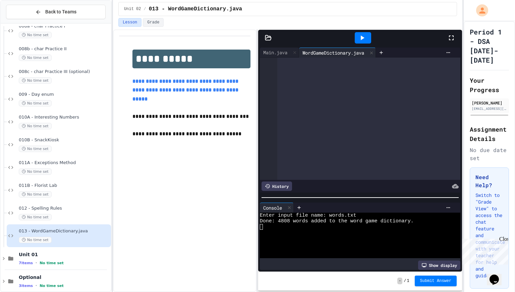
scroll to position [32553, 0]
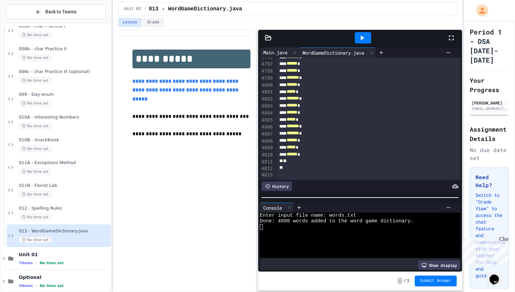
click at [278, 53] on div "Main.java" at bounding box center [275, 52] width 31 height 7
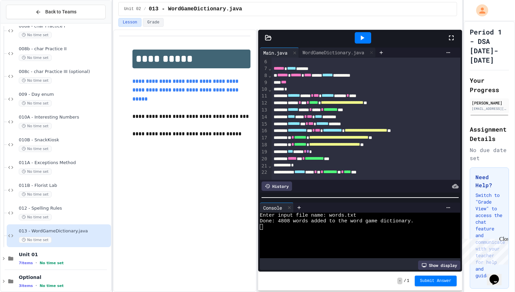
scroll to position [36, 0]
click at [336, 52] on div "WordGameDictionary.java" at bounding box center [333, 52] width 68 height 7
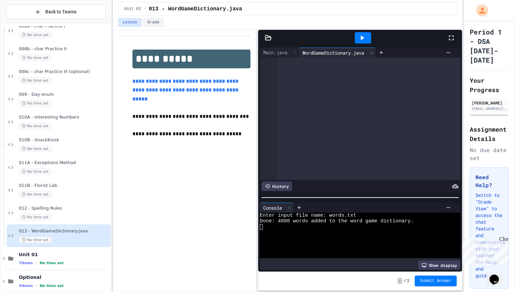
scroll to position [0, 0]
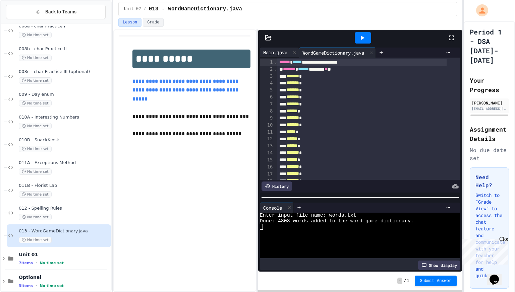
click at [280, 52] on div "Main.java" at bounding box center [275, 52] width 31 height 7
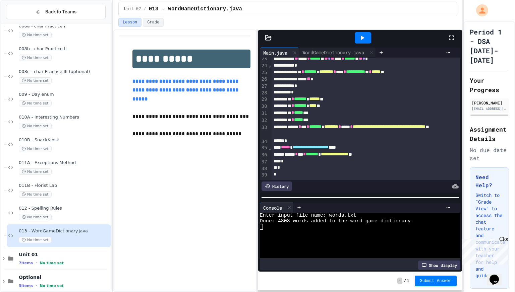
scroll to position [148, 0]
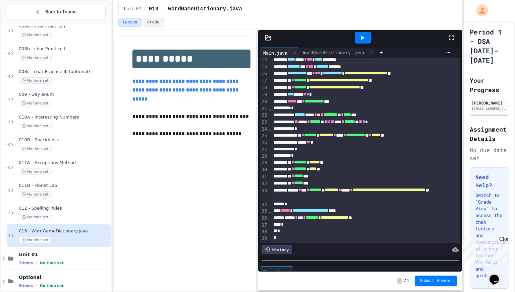
click at [382, 259] on div at bounding box center [360, 261] width 204 height 7
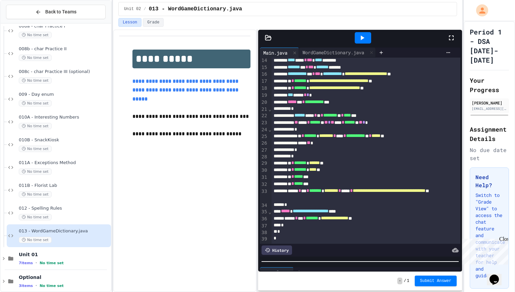
click at [359, 36] on icon at bounding box center [362, 38] width 8 height 8
click at [439, 278] on span "Submit Answer" at bounding box center [436, 280] width 32 height 5
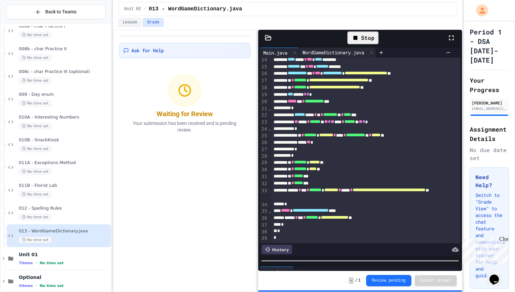
click at [328, 55] on div "WordGameDictionary.java" at bounding box center [333, 52] width 68 height 7
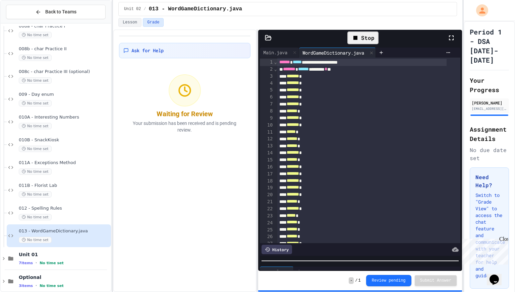
click at [274, 248] on div "History" at bounding box center [276, 249] width 30 height 9
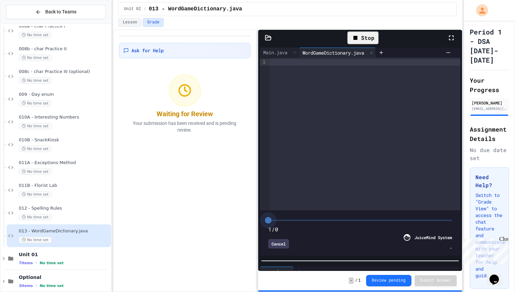
drag, startPoint x: 302, startPoint y: 215, endPoint x: 297, endPoint y: 215, distance: 4.7
click at [297, 220] on span at bounding box center [360, 220] width 184 height 1
drag, startPoint x: 269, startPoint y: 216, endPoint x: 281, endPoint y: 215, distance: 11.8
click at [281, 215] on span at bounding box center [360, 220] width 184 height 10
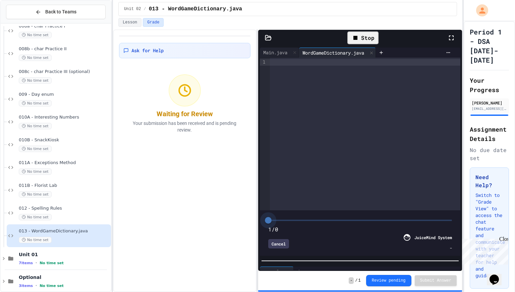
click at [281, 220] on span at bounding box center [360, 220] width 184 height 1
click at [280, 54] on div "Main.java" at bounding box center [275, 52] width 31 height 7
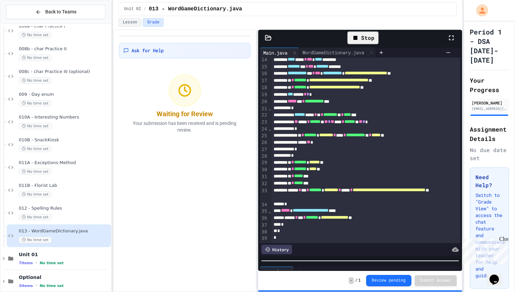
click at [288, 245] on div "History" at bounding box center [276, 249] width 30 height 9
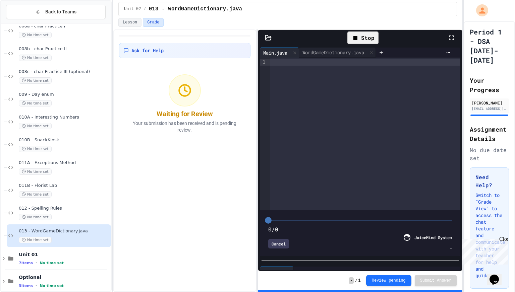
click at [292, 220] on span at bounding box center [360, 220] width 184 height 1
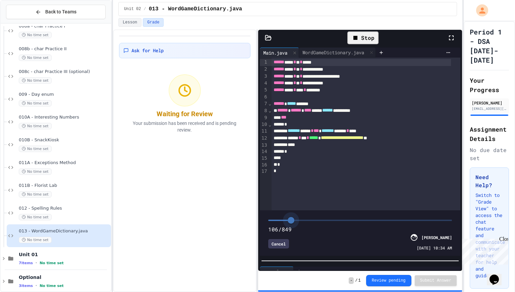
click at [290, 215] on span at bounding box center [360, 220] width 184 height 10
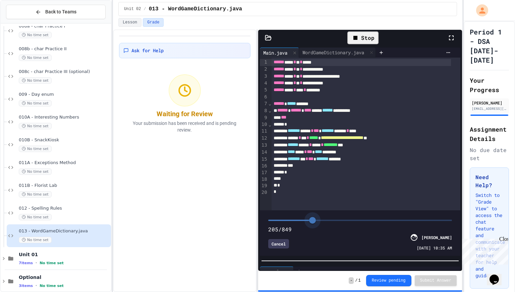
type input "***"
drag, startPoint x: 290, startPoint y: 215, endPoint x: 312, endPoint y: 203, distance: 24.6
click at [312, 203] on div "**********" at bounding box center [360, 157] width 200 height 198
click at [296, 52] on icon at bounding box center [294, 52] width 3 height 3
